Goal: Information Seeking & Learning: Learn about a topic

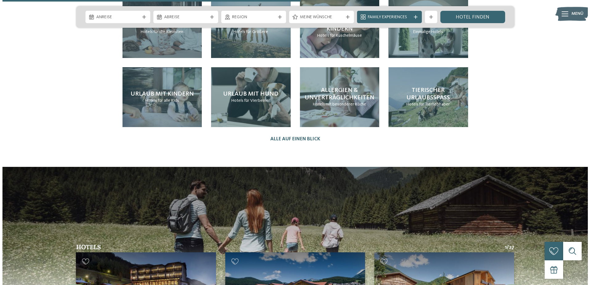
scroll to position [1444, 0]
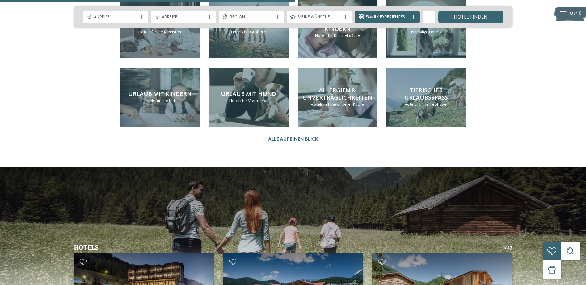
click at [573, 17] on span "Menü" at bounding box center [575, 14] width 12 height 6
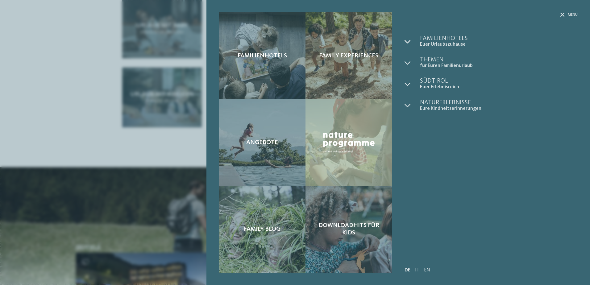
click at [408, 40] on icon at bounding box center [408, 42] width 6 height 6
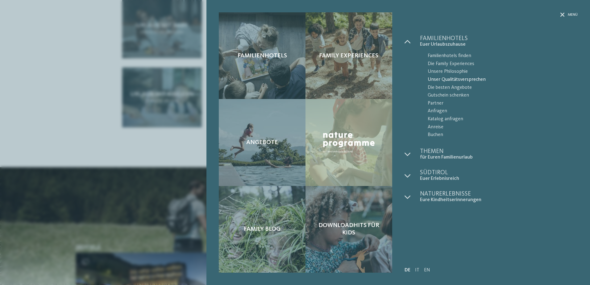
click at [449, 79] on span "Unser Qualitätsversprechen" at bounding box center [503, 80] width 150 height 8
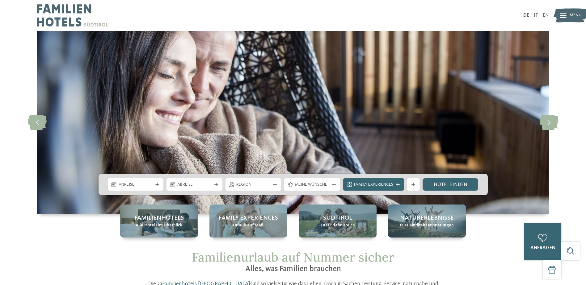
click at [563, 19] on div at bounding box center [562, 15] width 7 height 15
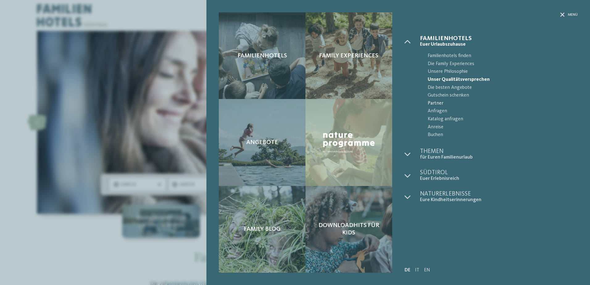
click at [441, 101] on span "Partner" at bounding box center [503, 104] width 150 height 8
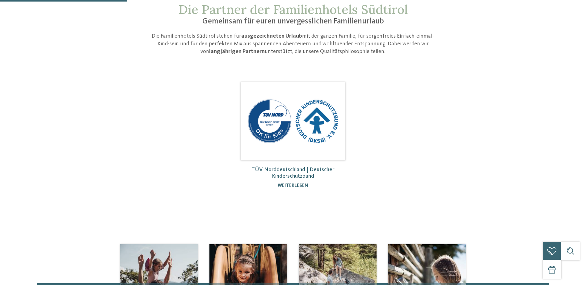
scroll to position [62, 0]
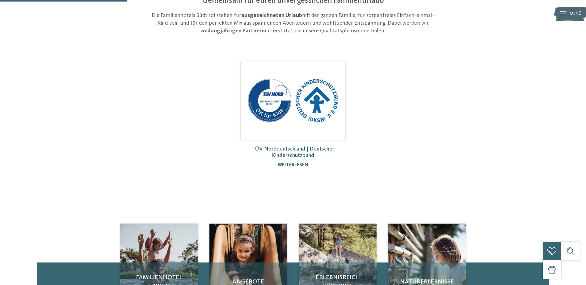
click at [317, 110] on img at bounding box center [292, 100] width 105 height 78
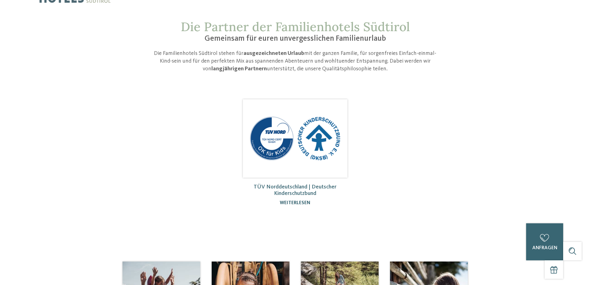
scroll to position [0, 0]
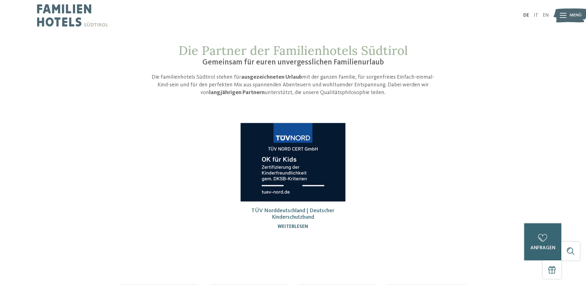
click at [316, 154] on img at bounding box center [292, 162] width 105 height 78
click at [76, 10] on img at bounding box center [72, 15] width 71 height 31
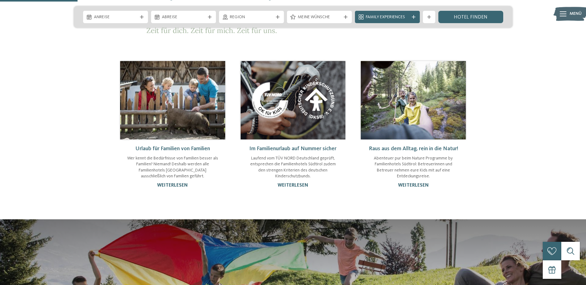
scroll to position [370, 0]
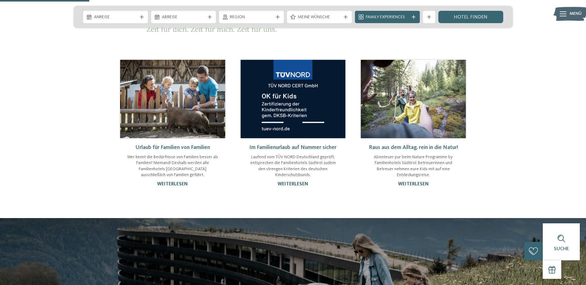
scroll to position [438, 0]
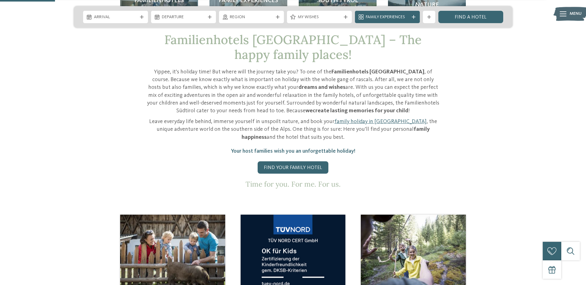
scroll to position [370, 0]
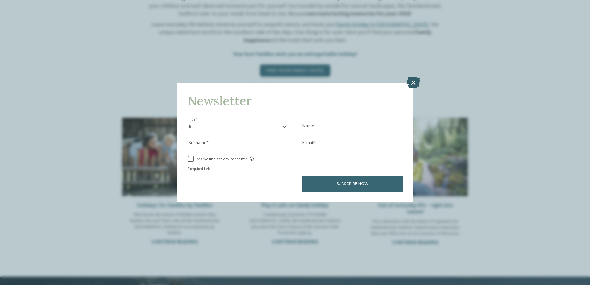
click at [414, 84] on icon at bounding box center [413, 82] width 13 height 11
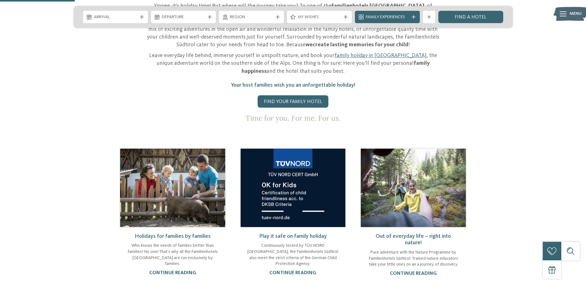
click at [279, 193] on img at bounding box center [292, 188] width 105 height 78
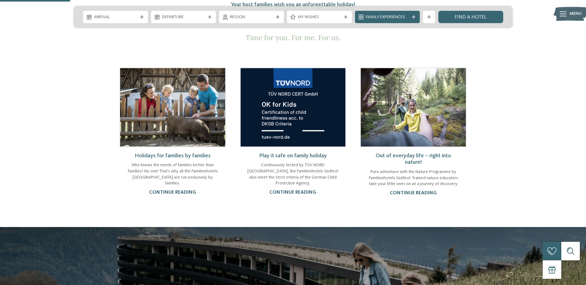
scroll to position [340, 0]
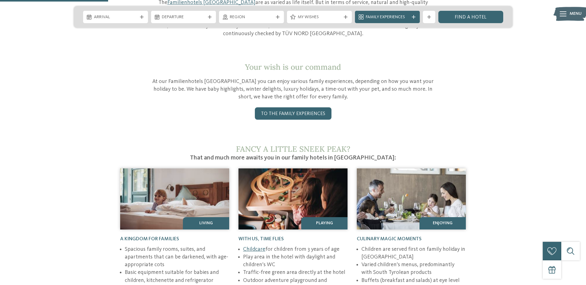
scroll to position [182, 0]
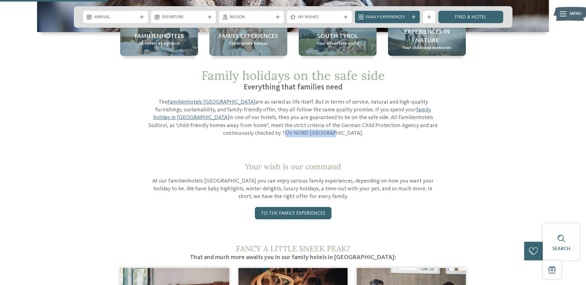
drag, startPoint x: 379, startPoint y: 123, endPoint x: 425, endPoint y: 127, distance: 46.1
click at [425, 127] on p "The Familienhotels [GEOGRAPHIC_DATA] are as varied as life itself. But in terms…" at bounding box center [292, 117] width 293 height 39
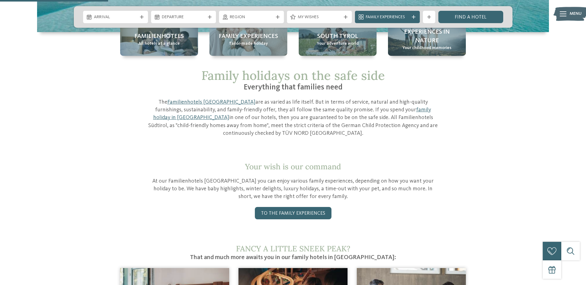
click at [229, 122] on p "The Familienhotels [GEOGRAPHIC_DATA] are as varied as life itself. But in terms…" at bounding box center [292, 117] width 293 height 39
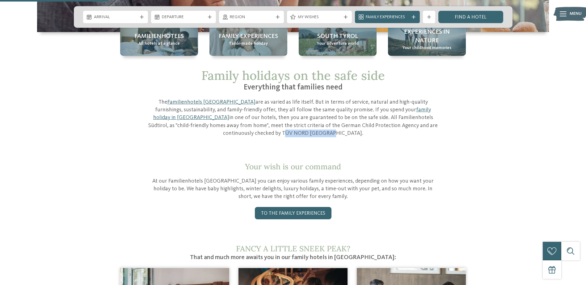
drag, startPoint x: 379, startPoint y: 125, endPoint x: 425, endPoint y: 127, distance: 46.3
click at [425, 127] on p "The Familienhotels Südtirol are as varied as life itself. But in terms of servi…" at bounding box center [292, 117] width 293 height 39
copy p "TÜV NORD Germany"
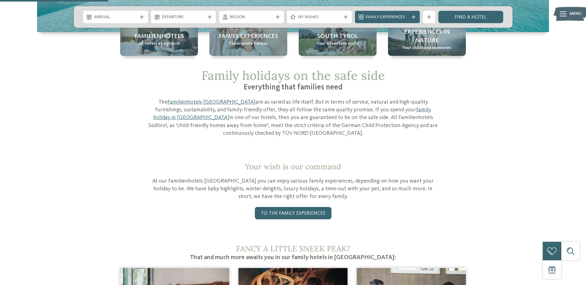
click at [565, 11] on icon at bounding box center [562, 13] width 7 height 5
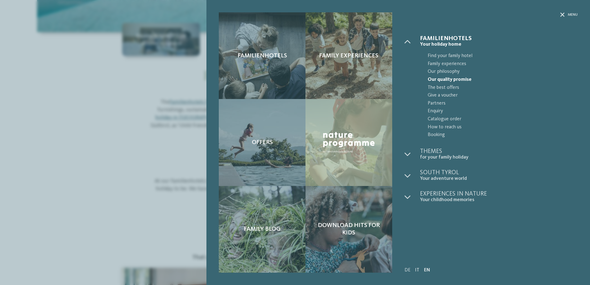
click at [417, 270] on link "IT" at bounding box center [417, 270] width 4 height 5
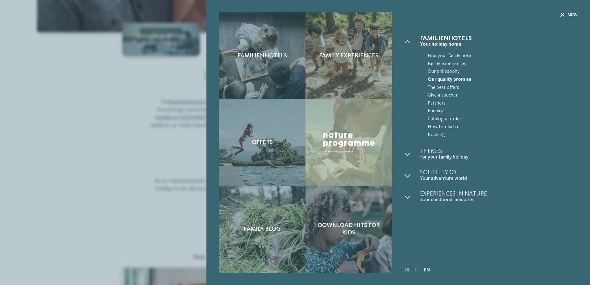
click at [564, 15] on icon at bounding box center [563, 15] width 4 height 4
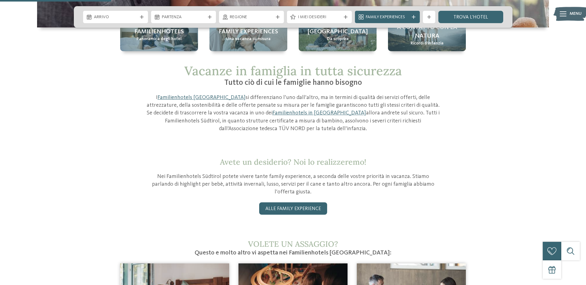
scroll to position [185, 0]
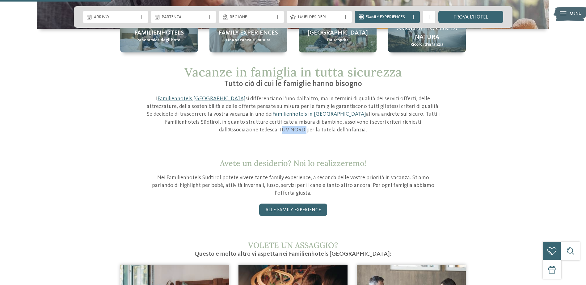
drag, startPoint x: 396, startPoint y: 120, endPoint x: 422, endPoint y: 122, distance: 25.7
click at [422, 122] on p "I Familienhotels Südtirol si differenziano l’uno dall’altro, ma in termini di q…" at bounding box center [292, 114] width 293 height 39
copy p "TÜV NORD"
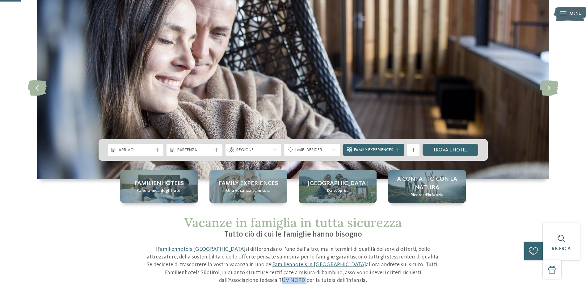
scroll to position [0, 0]
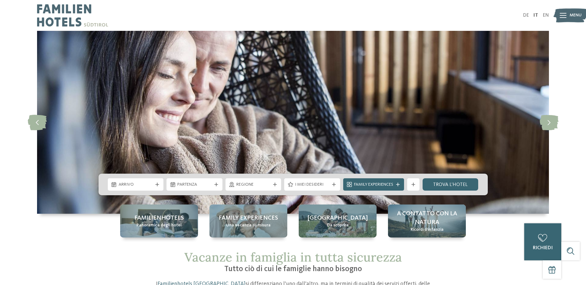
click at [66, 18] on img at bounding box center [72, 15] width 71 height 31
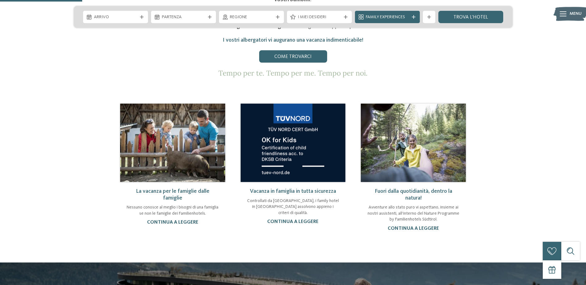
scroll to position [401, 0]
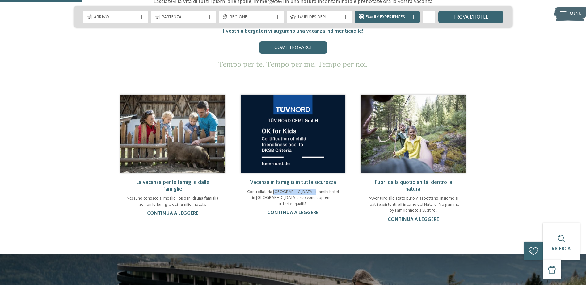
drag, startPoint x: 276, startPoint y: 169, endPoint x: 319, endPoint y: 170, distance: 42.9
click at [319, 189] on p "Controllati da TÜV NORD Deutschland, i family hotel in Alto Adige assolvono app…" at bounding box center [293, 198] width 93 height 18
copy p "TÜV NORD Deutschland"
click at [310, 142] on img at bounding box center [292, 134] width 105 height 78
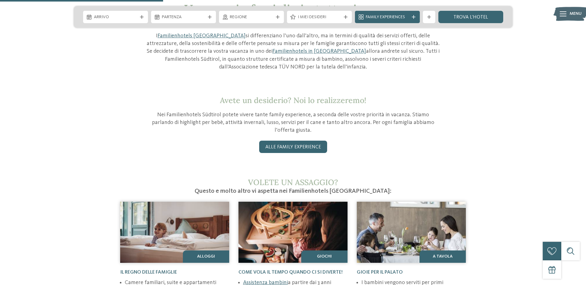
scroll to position [247, 0]
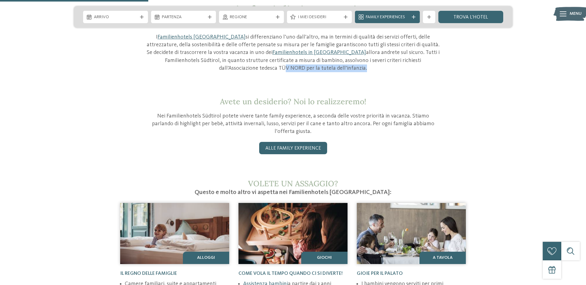
drag, startPoint x: 399, startPoint y: 60, endPoint x: 312, endPoint y: 71, distance: 86.8
click at [312, 71] on p "I Familienhotels Südtirol si differenziano l’uno dall’altro, ma in termini di q…" at bounding box center [292, 52] width 293 height 39
copy p "ÜV NORD per la tutela dell’infanzia"
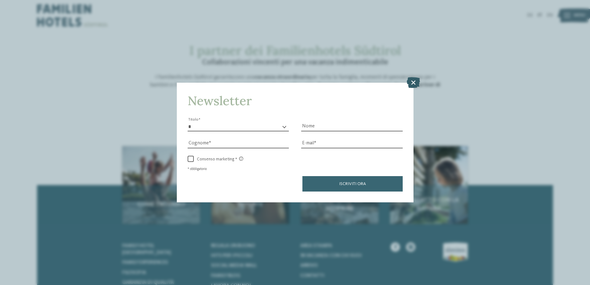
click at [412, 82] on icon at bounding box center [413, 82] width 13 height 11
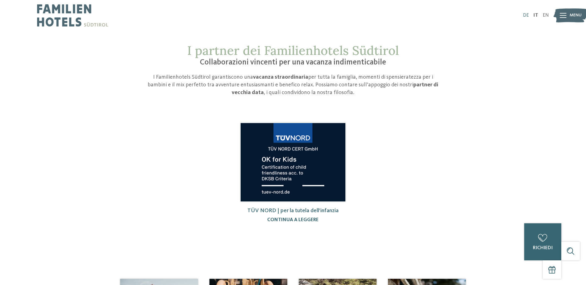
click at [525, 16] on link "DE" at bounding box center [526, 15] width 6 height 5
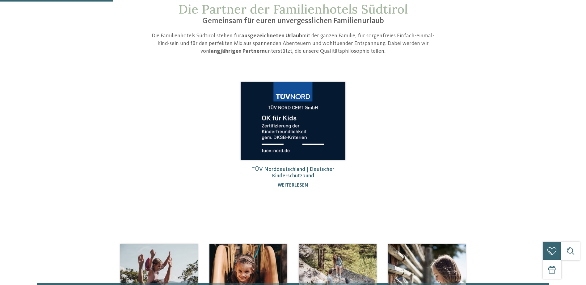
scroll to position [93, 0]
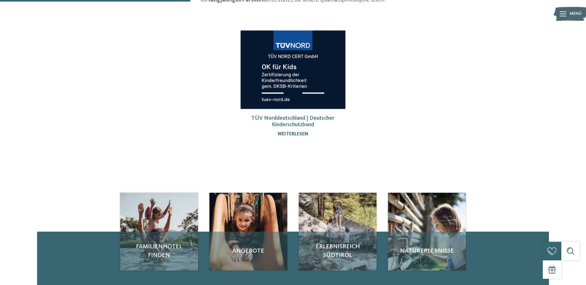
drag, startPoint x: 307, startPoint y: 184, endPoint x: 228, endPoint y: 54, distance: 151.9
click at [228, 54] on main "Die Partner der Familienhotels Südtirol Gemeinsam für euren unvergesslichen Fam…" at bounding box center [293, 72] width 586 height 242
drag, startPoint x: 228, startPoint y: 54, endPoint x: 189, endPoint y: 70, distance: 41.3
click at [189, 70] on div "TÜV Norddeutschland | Deutscher Kinderschutzbund weiterlesen" at bounding box center [292, 86] width 361 height 115
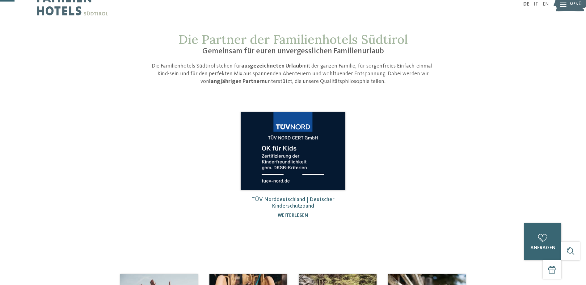
scroll to position [0, 0]
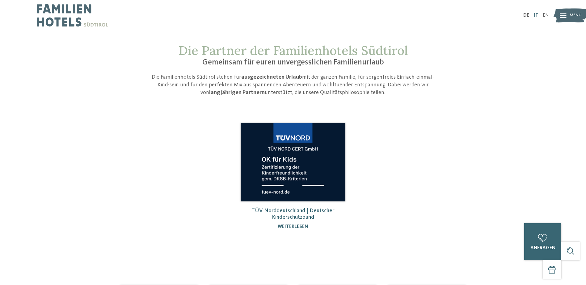
click at [536, 16] on link "IT" at bounding box center [535, 15] width 4 height 5
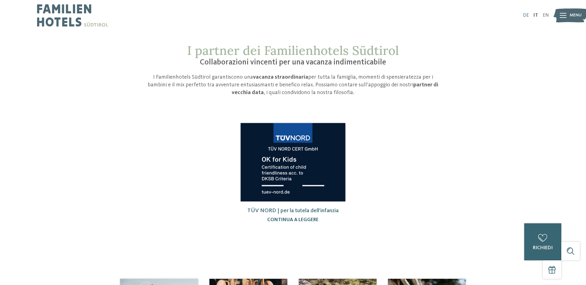
click at [524, 16] on link "DE" at bounding box center [526, 15] width 6 height 5
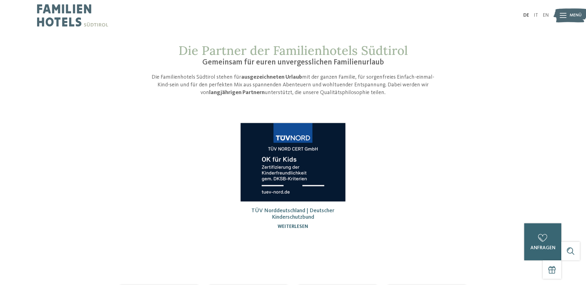
click at [547, 13] on div "DE IT EN Menü" at bounding box center [421, 15] width 256 height 31
click at [544, 17] on link "EN" at bounding box center [545, 15] width 6 height 5
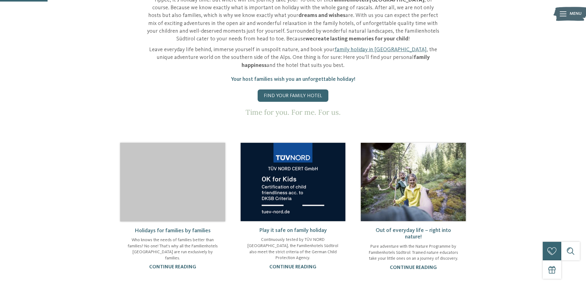
scroll to position [401, 0]
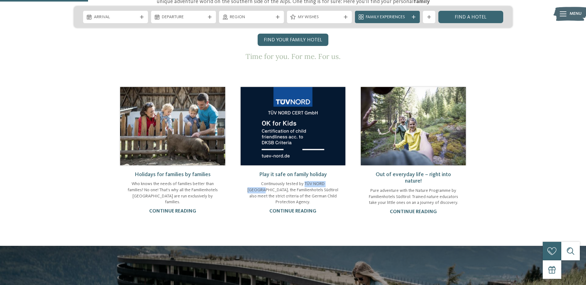
drag, startPoint x: 291, startPoint y: 168, endPoint x: 329, endPoint y: 170, distance: 37.7
click at [329, 181] on p "Continuously tested by TÜV NORD Germany, the Familienhotels Südtirol also meet …" at bounding box center [293, 193] width 93 height 24
copy p "TÜV NORD Germany"
click at [306, 119] on img at bounding box center [292, 126] width 105 height 78
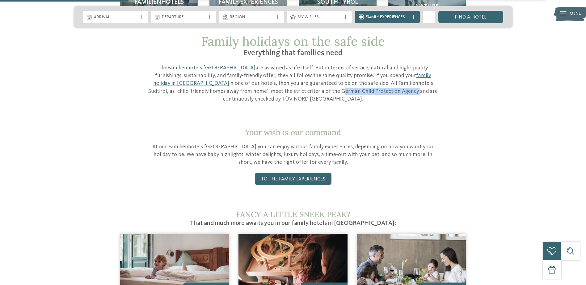
drag, startPoint x: 226, startPoint y: 90, endPoint x: 300, endPoint y: 90, distance: 74.1
click at [300, 90] on p "The Familienhotels Südtirol are as varied as life itself. But in terms of servi…" at bounding box center [292, 83] width 293 height 39
copy p "German Child Protection Agency"
